Goal: Information Seeking & Learning: Learn about a topic

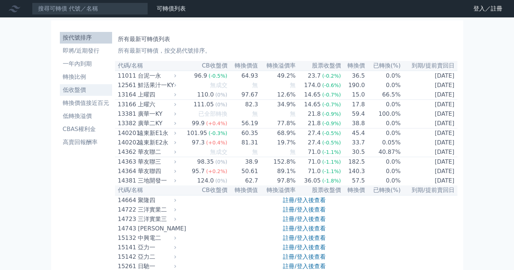
click at [85, 91] on li "低收盤價" at bounding box center [86, 90] width 52 height 9
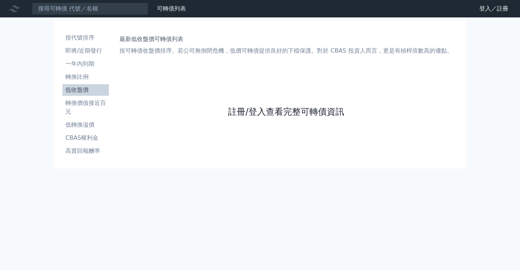
click at [265, 113] on link "註冊/登入查看完整可轉債資訊" at bounding box center [286, 112] width 116 height 12
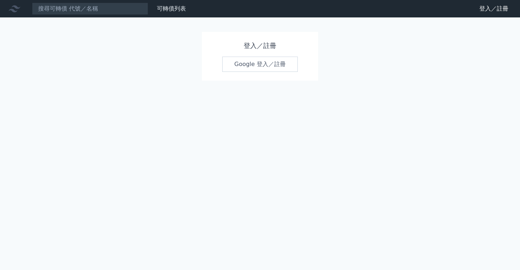
click at [266, 67] on link "Google 登入／註冊" at bounding box center [259, 64] width 75 height 15
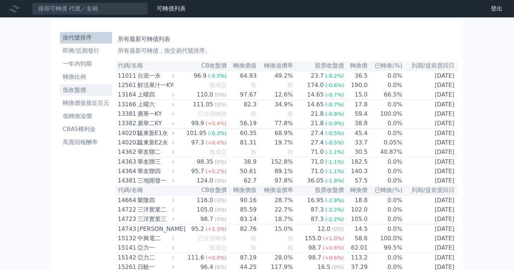
click at [84, 90] on li "低收盤價" at bounding box center [86, 90] width 52 height 9
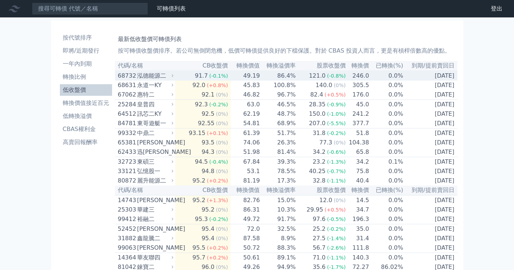
click at [207, 77] on div "91.7" at bounding box center [201, 75] width 16 height 9
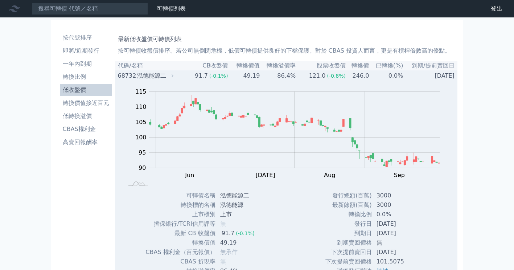
click at [207, 77] on div "91.7" at bounding box center [201, 75] width 16 height 9
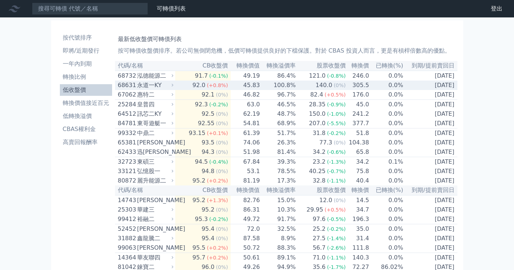
click at [209, 87] on span "(+0.8%)" at bounding box center [217, 85] width 21 height 6
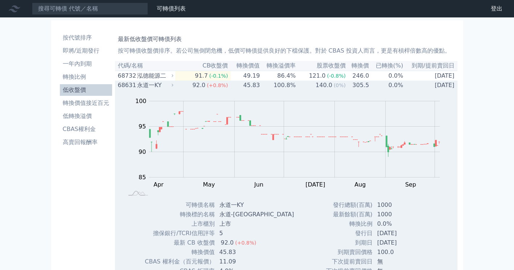
click at [209, 87] on span "(+0.8%)" at bounding box center [217, 85] width 21 height 6
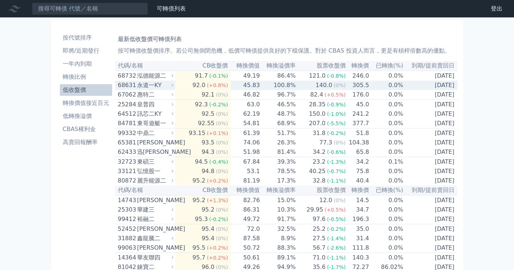
click at [209, 87] on span "(+0.8%)" at bounding box center [217, 85] width 21 height 6
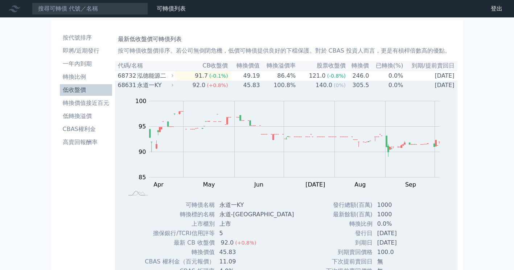
click at [209, 87] on span "(+0.8%)" at bounding box center [217, 85] width 21 height 6
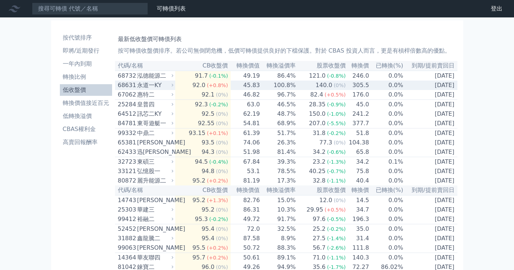
click at [211, 85] on span "(+0.8%)" at bounding box center [217, 85] width 21 height 6
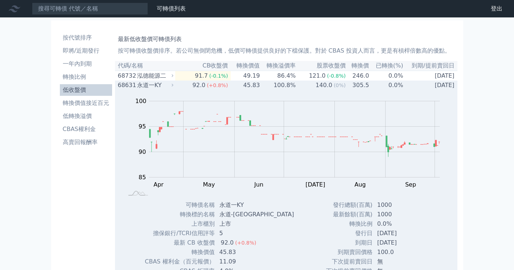
click at [211, 85] on span "(+0.8%)" at bounding box center [217, 85] width 21 height 6
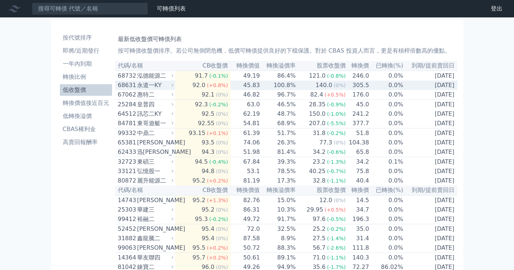
click at [211, 85] on span "(+0.8%)" at bounding box center [217, 85] width 21 height 6
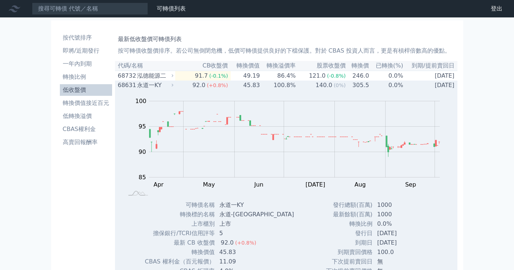
click at [211, 85] on span "(+0.8%)" at bounding box center [217, 85] width 21 height 6
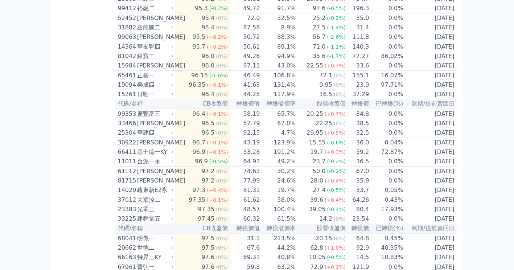
scroll to position [218, 0]
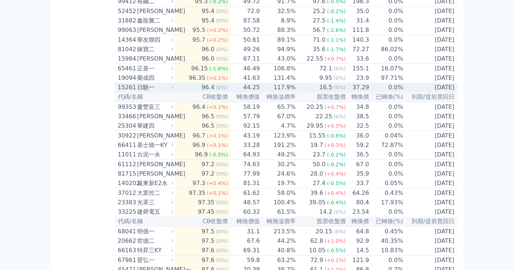
click at [163, 92] on div "日馳一" at bounding box center [154, 87] width 35 height 9
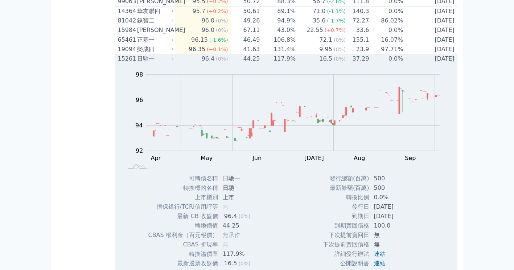
scroll to position [181, 0]
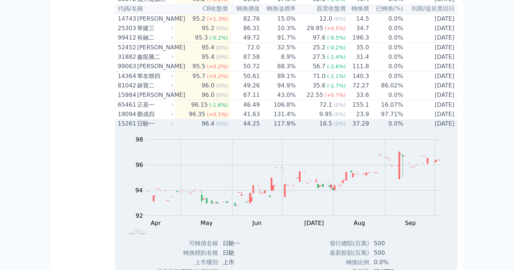
click at [138, 128] on div "日馳一" at bounding box center [154, 123] width 35 height 9
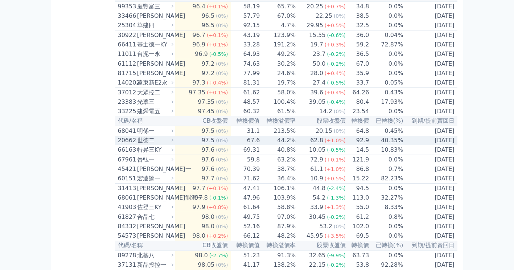
scroll to position [327, 0]
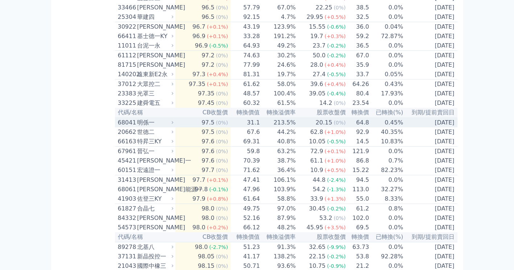
click at [167, 127] on div "明係一" at bounding box center [154, 122] width 35 height 9
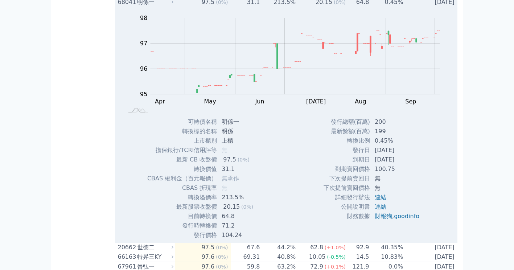
scroll to position [399, 0]
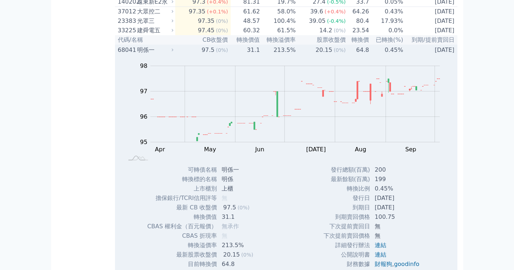
click at [128, 54] on div "68041" at bounding box center [126, 50] width 17 height 9
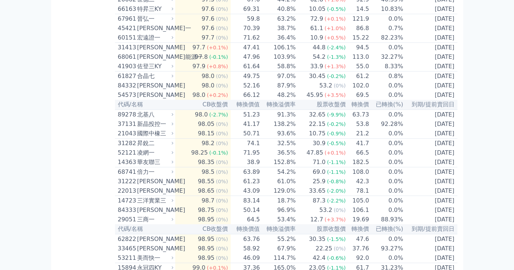
scroll to position [472, 0]
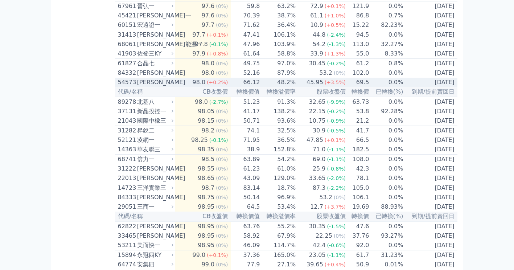
click at [167, 87] on div "[PERSON_NAME]" at bounding box center [154, 82] width 35 height 9
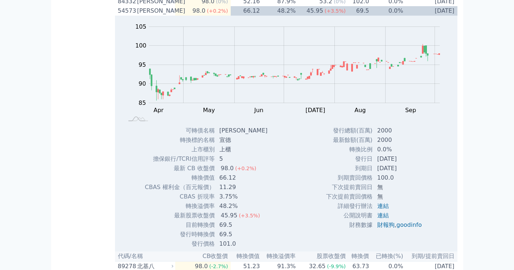
scroll to position [508, 0]
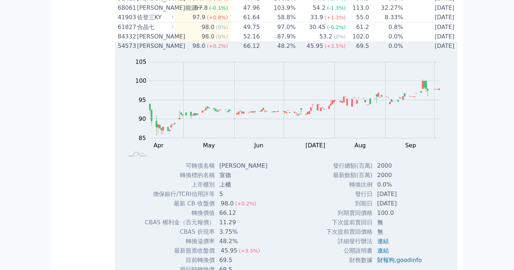
click at [138, 50] on div "[PERSON_NAME]" at bounding box center [154, 46] width 35 height 9
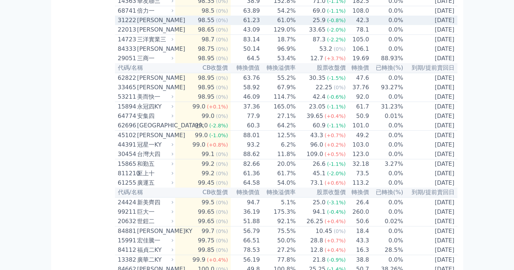
scroll to position [653, 0]
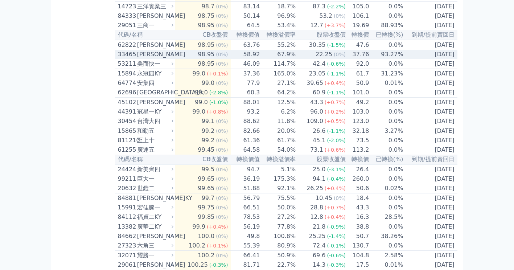
click at [157, 59] on div "[PERSON_NAME]" at bounding box center [154, 54] width 35 height 9
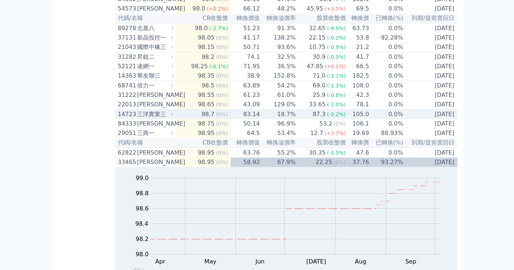
scroll to position [581, 0]
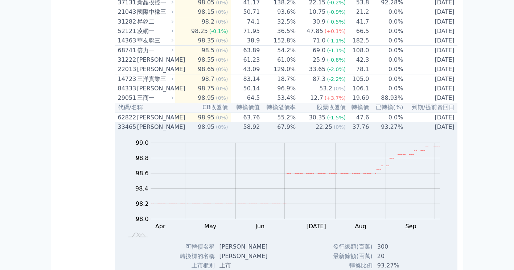
click at [135, 131] on div "33465" at bounding box center [126, 127] width 17 height 9
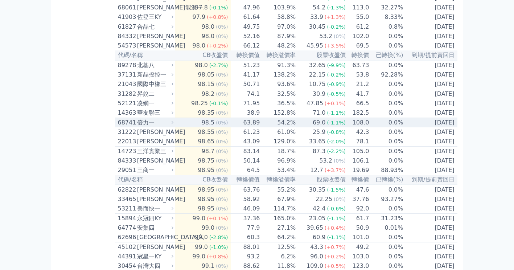
scroll to position [508, 0]
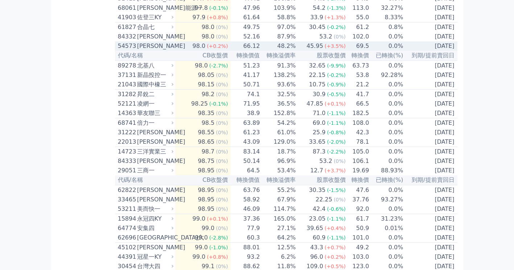
click at [164, 50] on div "[PERSON_NAME]" at bounding box center [154, 46] width 35 height 9
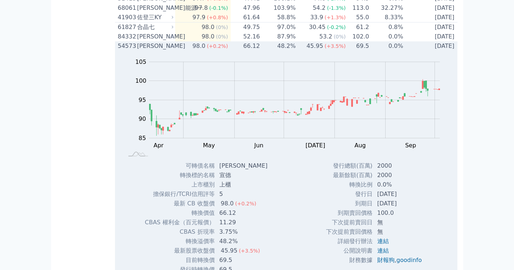
click at [164, 50] on div "[PERSON_NAME]" at bounding box center [154, 46] width 35 height 9
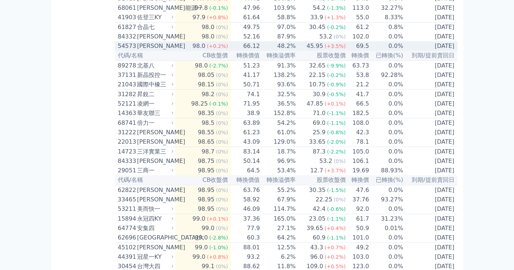
click at [164, 50] on div "[PERSON_NAME]" at bounding box center [154, 46] width 35 height 9
